Goal: Task Accomplishment & Management: Complete application form

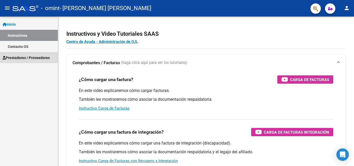
click at [33, 58] on span "Prestadores / Proveedores" at bounding box center [26, 58] width 47 height 6
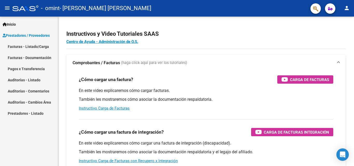
click at [32, 47] on link "Facturas - Listado/Carga" at bounding box center [29, 46] width 58 height 11
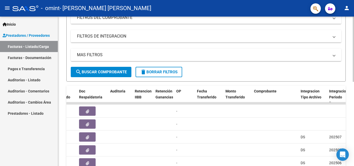
scroll to position [141, 0]
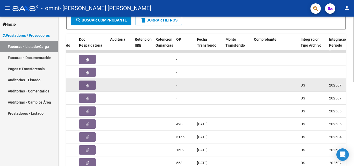
drag, startPoint x: 219, startPoint y: 131, endPoint x: 176, endPoint y: 92, distance: 58.8
click at [176, 92] on datatable-body-cell "-" at bounding box center [184, 85] width 21 height 13
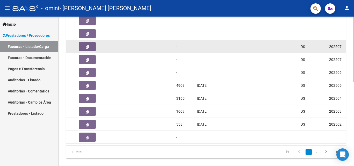
scroll to position [192, 0]
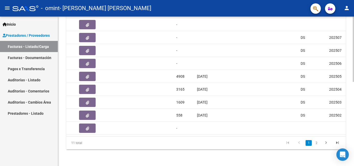
drag, startPoint x: 207, startPoint y: 132, endPoint x: 253, endPoint y: 134, distance: 45.4
click at [253, 134] on datatable-body "21067 Integración [PERSON_NAME] [PERSON_NAME] 27258643513 Factura C: 2 - 128 $ …" at bounding box center [206, 70] width 280 height 134
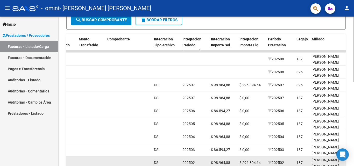
scroll to position [141, 0]
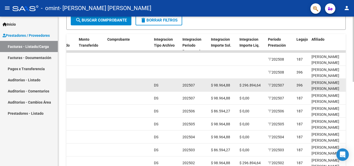
click at [199, 86] on div "202507" at bounding box center [195, 85] width 24 height 6
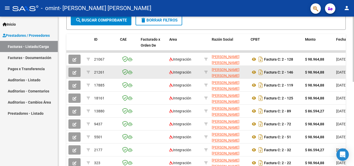
click at [74, 73] on icon "button" at bounding box center [75, 73] width 4 height 4
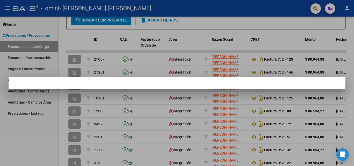
click at [157, 115] on div at bounding box center [177, 83] width 354 height 166
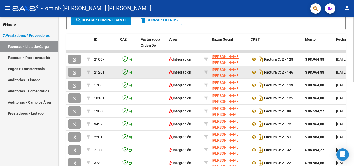
click at [76, 72] on icon "button" at bounding box center [75, 73] width 4 height 4
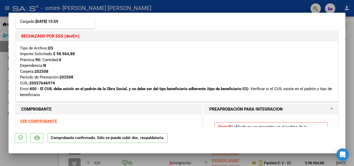
scroll to position [0, 0]
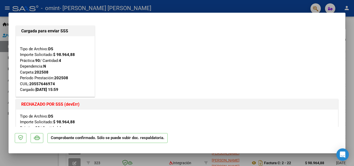
click at [277, 7] on div at bounding box center [177, 83] width 354 height 166
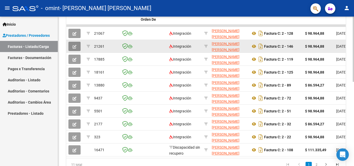
click at [71, 44] on button "button" at bounding box center [74, 46] width 12 height 9
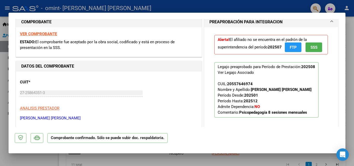
scroll to position [78, 0]
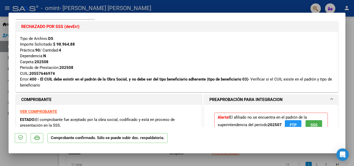
click at [217, 5] on div at bounding box center [177, 83] width 354 height 166
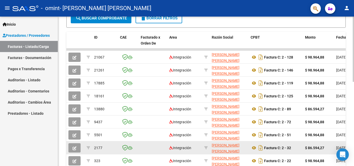
scroll to position [141, 0]
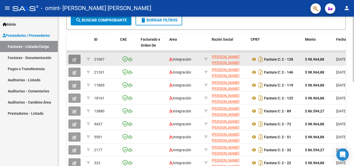
click at [77, 58] on button "button" at bounding box center [74, 59] width 12 height 9
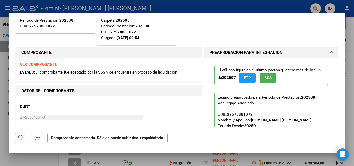
scroll to position [0, 0]
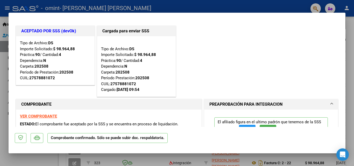
click at [235, 5] on div at bounding box center [177, 83] width 354 height 166
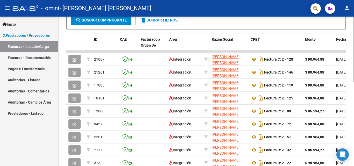
scroll to position [141, 0]
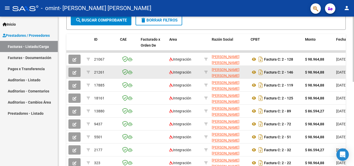
click at [75, 72] on icon "button" at bounding box center [75, 73] width 4 height 4
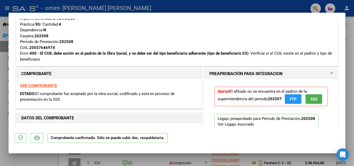
scroll to position [130, 0]
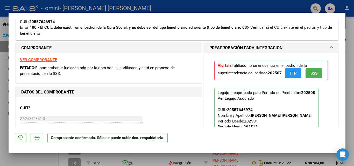
click at [311, 73] on span "SSS" at bounding box center [314, 73] width 7 height 5
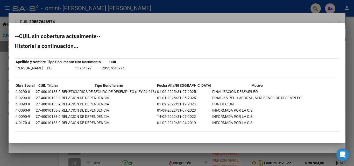
click at [60, 98] on td "27-40010183-9" at bounding box center [48, 98] width 25 height 6
click at [165, 95] on td "01-01-2025/31-05-2025" at bounding box center [184, 98] width 55 height 6
click at [172, 90] on td "01-06-2025/31-07-2025" at bounding box center [184, 92] width 55 height 6
click at [164, 110] on td "01-09-2022/31-07-2023" at bounding box center [184, 111] width 55 height 6
click at [239, 17] on div at bounding box center [177, 83] width 354 height 166
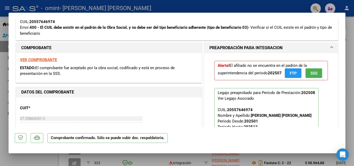
click at [293, 75] on span "FTP" at bounding box center [293, 73] width 7 height 5
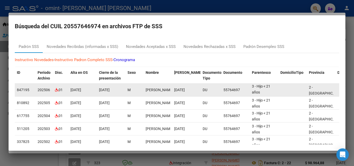
scroll to position [0, 0]
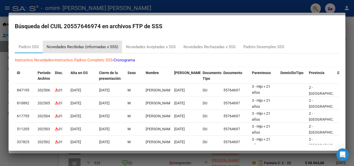
click at [106, 45] on div "Novedades Recibidas (informadas x SSS)" at bounding box center [83, 47] width 72 height 6
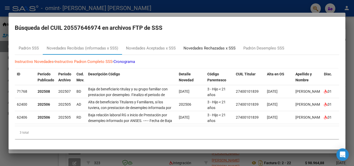
click at [195, 48] on div "Novedades Rechazadas x SSS" at bounding box center [210, 48] width 52 height 6
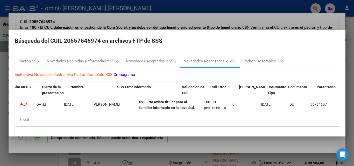
scroll to position [0, 130]
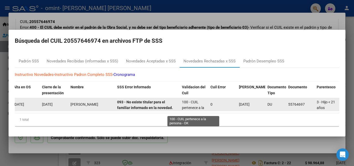
click at [191, 105] on span "100 - CUIL pertenece a la persona - OK" at bounding box center [193, 108] width 22 height 16
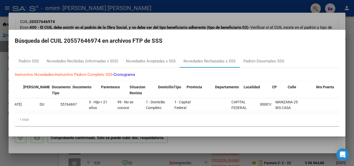
scroll to position [0, 343]
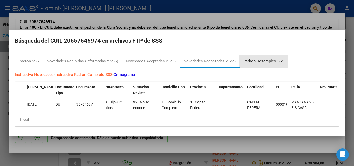
click at [249, 58] on div "Padrón Desempleo SSS" at bounding box center [264, 61] width 41 height 6
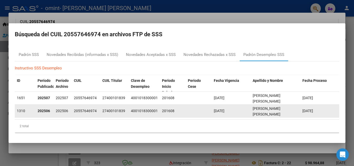
click at [245, 108] on div "[DATE]" at bounding box center [231, 111] width 35 height 6
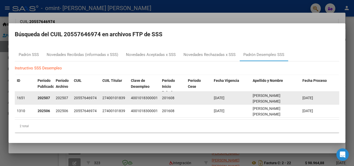
click at [238, 98] on div "[DATE]" at bounding box center [231, 98] width 35 height 6
